Goal: Find specific fact: Find specific page/section

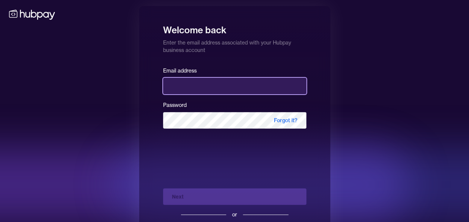
click at [201, 84] on input "email" at bounding box center [234, 86] width 143 height 16
type input "**********"
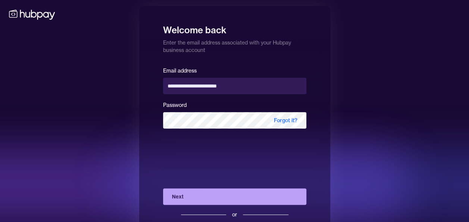
click at [10, 103] on div "**********" at bounding box center [234, 129] width 469 height 258
click at [215, 194] on button "Next" at bounding box center [234, 196] width 143 height 16
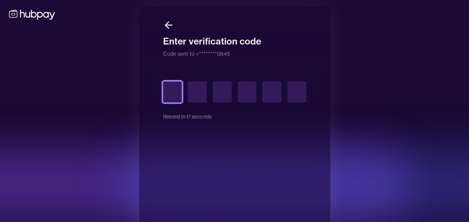
type input "*"
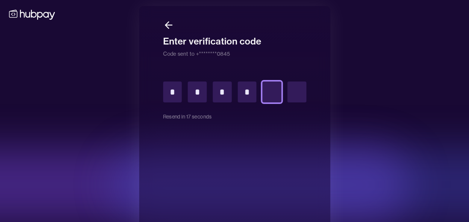
type input "*"
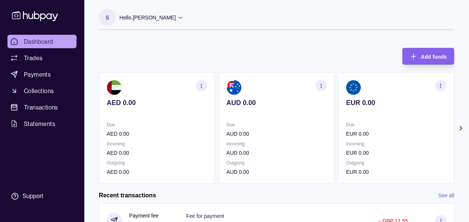
click at [29, 176] on div "Dashboard Trades Payments Collections Transactions Statements Support" at bounding box center [41, 119] width 75 height 169
click at [459, 127] on icon at bounding box center [460, 127] width 7 height 7
click at [251, 38] on div "S Hello, [PERSON_NAME] Prime Edge Trading FZE Account Terms and conditions Priv…" at bounding box center [276, 194] width 385 height 388
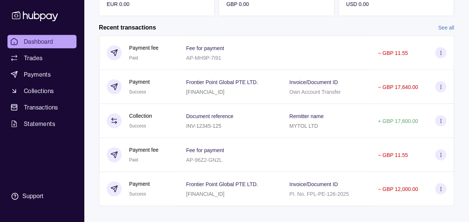
scroll to position [175, 0]
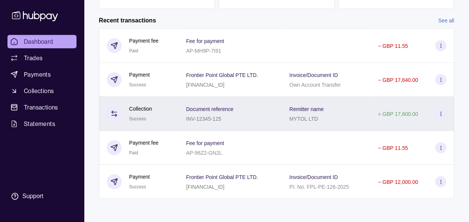
click at [205, 116] on p "INV-12345-125" at bounding box center [203, 119] width 35 height 6
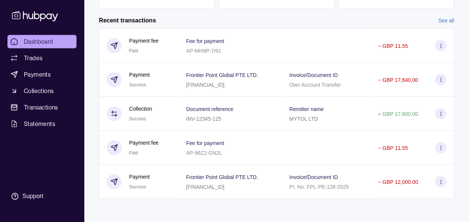
click at [37, 41] on html "Dashboard Trades Payments Collections Transactions Statements Support S Hello, …" at bounding box center [234, 23] width 469 height 397
click at [443, 17] on link "See all" at bounding box center [446, 20] width 16 height 8
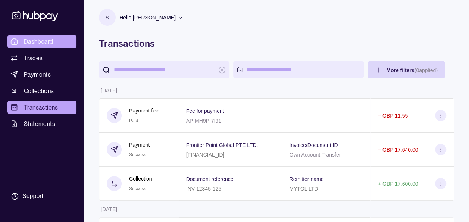
click at [49, 35] on link "Dashboard" at bounding box center [41, 41] width 69 height 13
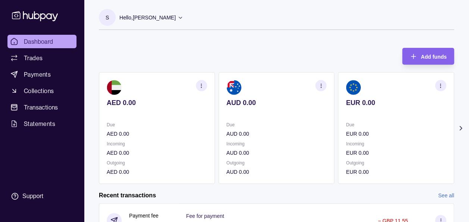
click at [460, 128] on icon at bounding box center [460, 127] width 7 height 7
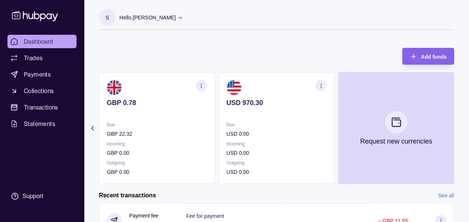
click at [324, 88] on icon "button" at bounding box center [321, 86] width 6 height 6
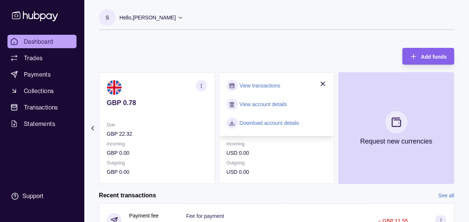
click at [278, 104] on link "View account details" at bounding box center [263, 104] width 47 height 8
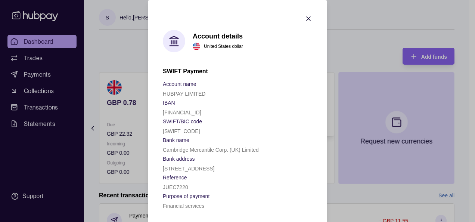
drag, startPoint x: 176, startPoint y: 173, endPoint x: 154, endPoint y: 68, distance: 107.1
click at [154, 68] on section "Account details United States dollar SWIFT Payment Account name HUBPAY LIMITED …" at bounding box center [237, 112] width 179 height 225
click at [229, 16] on section "Account details United States dollar SWIFT Payment Account name HUBPAY LIMITED …" at bounding box center [237, 112] width 179 height 225
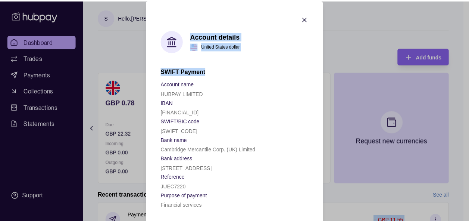
scroll to position [30, 0]
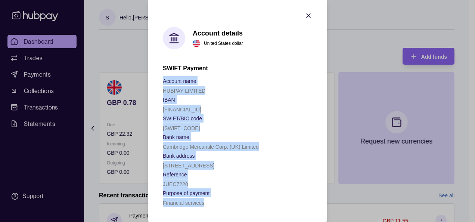
drag, startPoint x: 160, startPoint y: 84, endPoint x: 216, endPoint y: 206, distance: 134.6
click at [216, 206] on div "Account name HUBPAY LIMITED IBAN [FINANCIAL_ID] SWIFT/BIC code [SWIFT_CODE] Ban…" at bounding box center [237, 141] width 149 height 131
copy div "Account name HUBPAY LIMITED IBAN [FINANCIAL_ID] SWIFT/BIC code [SWIFT_CODE] Ban…"
